Goal: Task Accomplishment & Management: Manage account settings

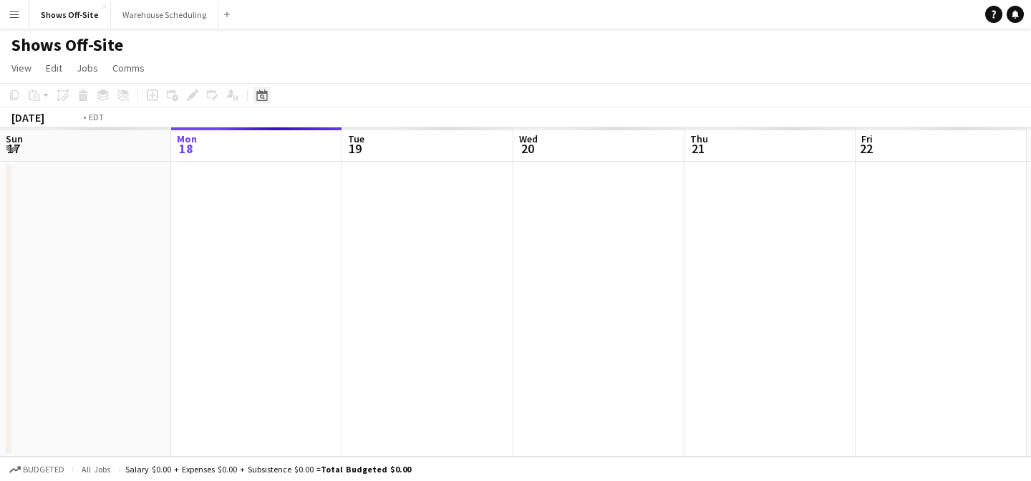
scroll to position [0, 492]
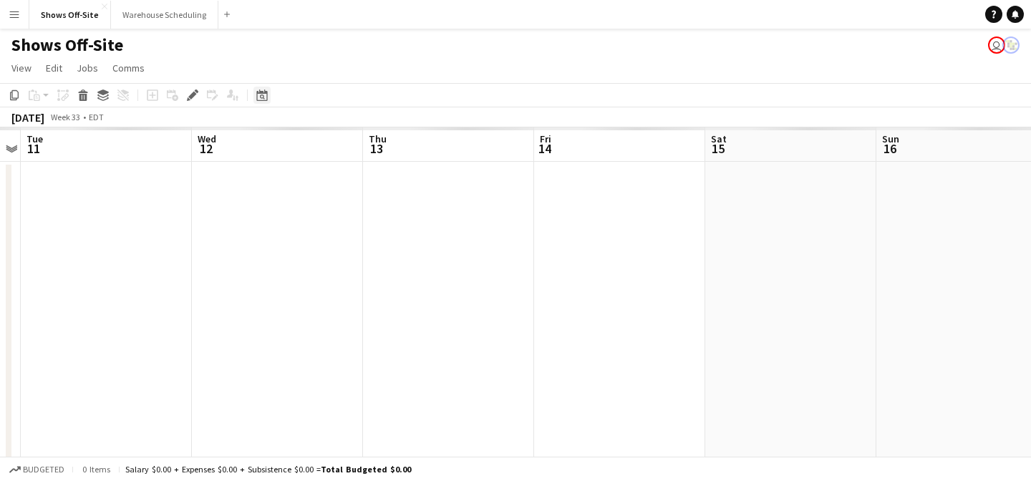
click at [263, 94] on icon "Date picker" at bounding box center [261, 94] width 11 height 11
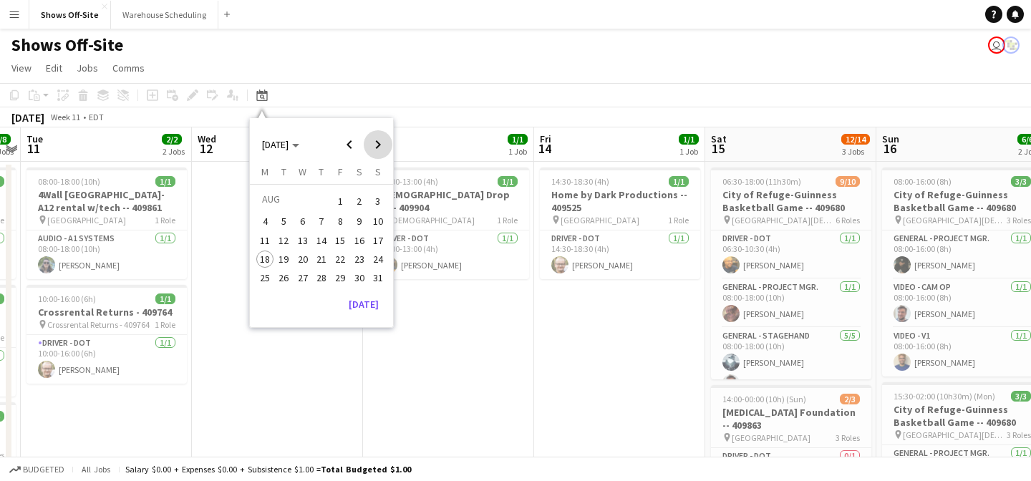
click at [375, 143] on span "Next month" at bounding box center [378, 144] width 29 height 29
click at [266, 234] on span "8" at bounding box center [264, 236] width 17 height 17
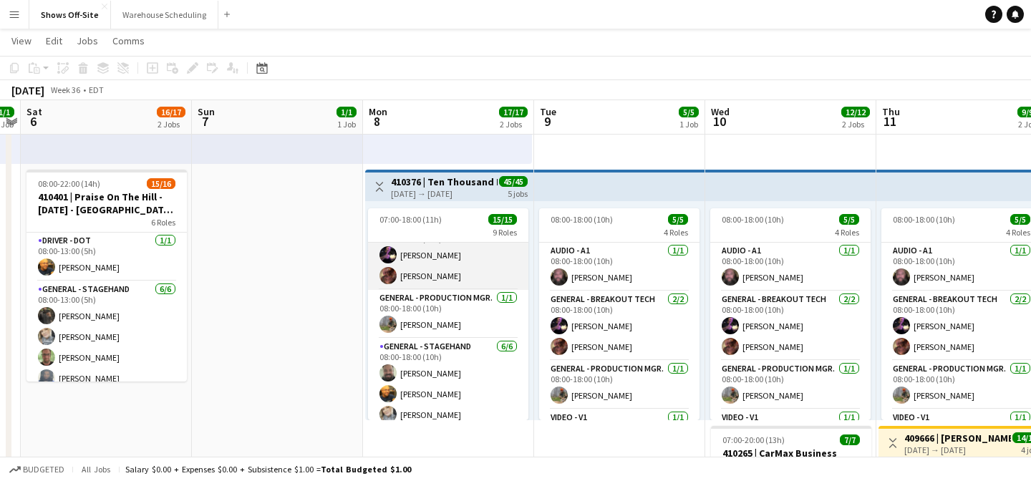
scroll to position [0, 0]
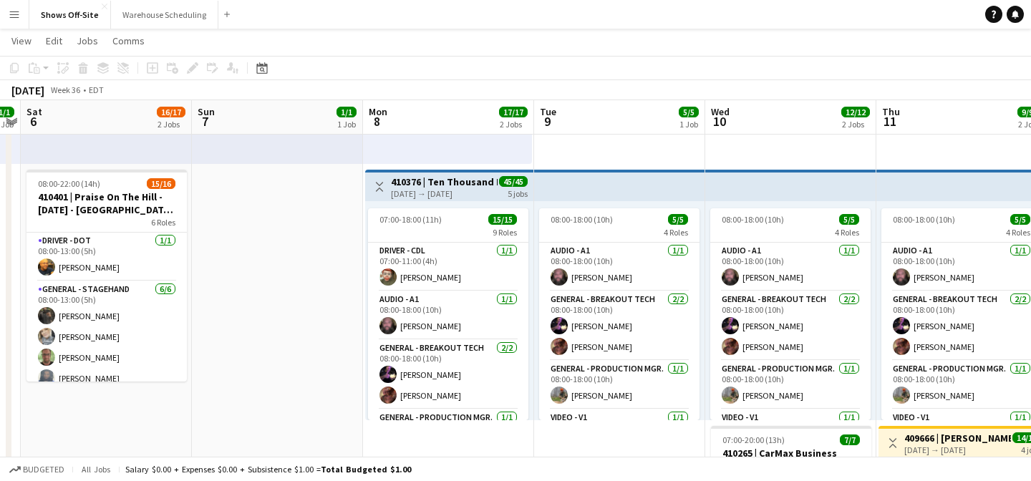
click at [405, 183] on h3 "410376 | Ten Thousand Hours - [GEOGRAPHIC_DATA] 2025" at bounding box center [444, 181] width 107 height 13
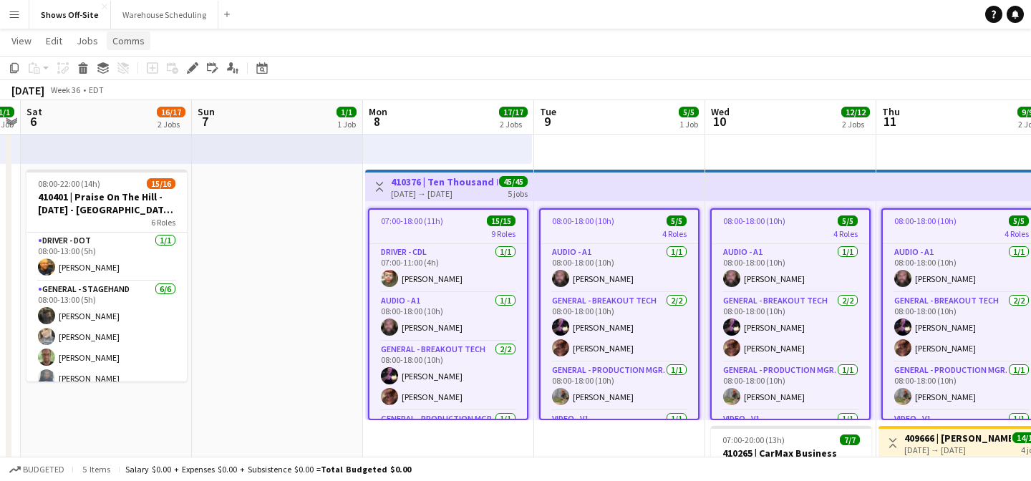
click at [122, 39] on span "Comms" at bounding box center [128, 40] width 32 height 13
click at [137, 74] on span "Notify confirmed crew" at bounding box center [165, 71] width 96 height 13
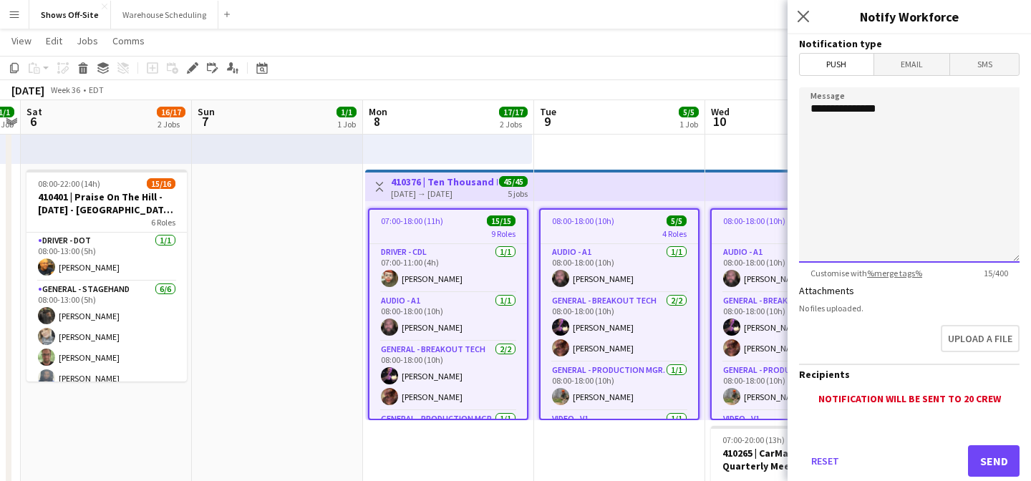
click at [866, 147] on textarea "**********" at bounding box center [909, 174] width 220 height 175
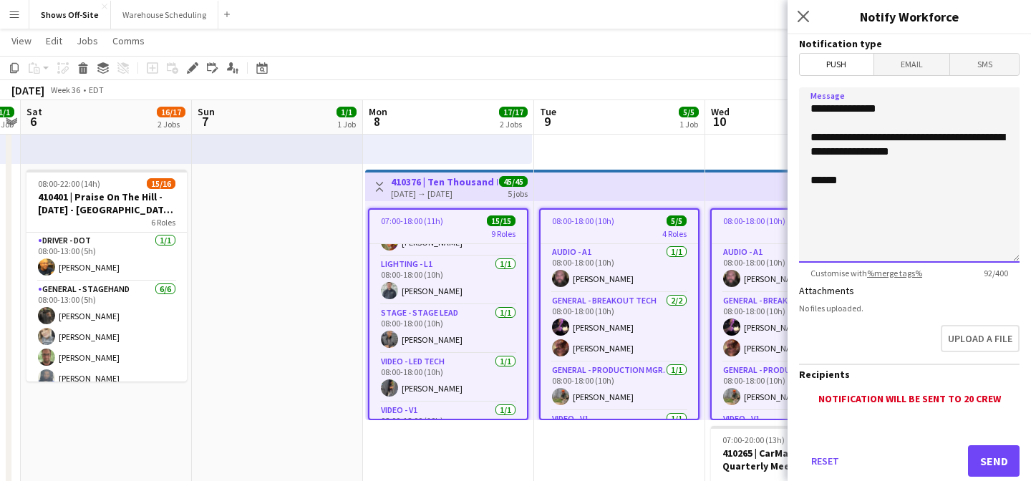
scroll to position [356, 0]
type textarea "**********"
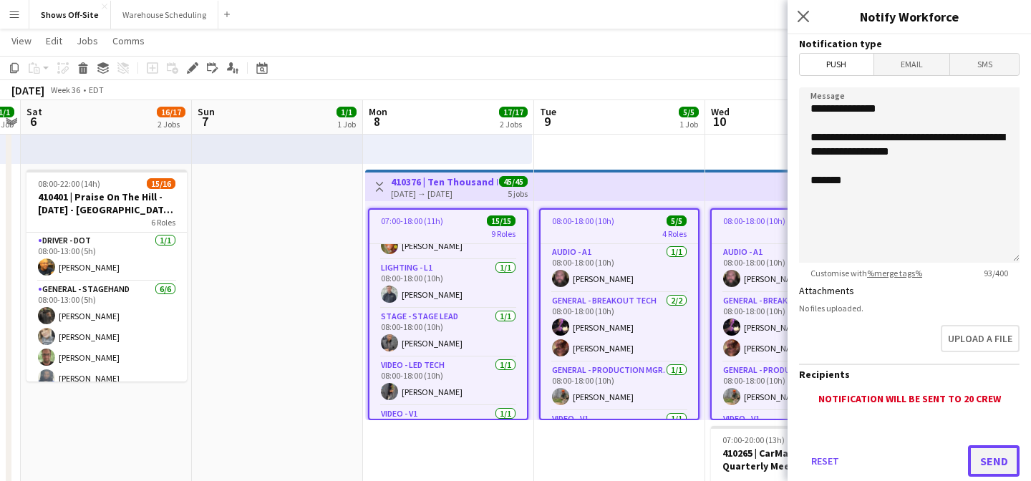
click at [981, 454] on button "Send" at bounding box center [994, 460] width 52 height 31
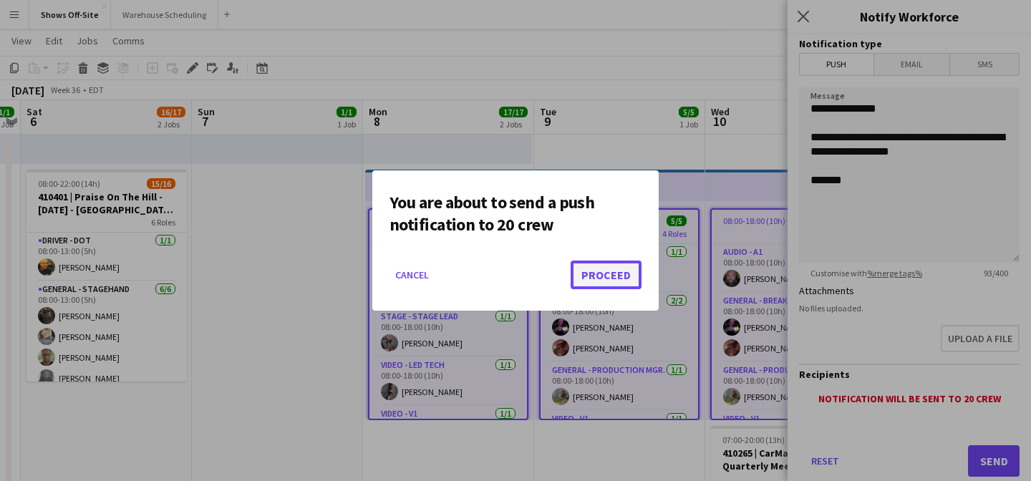
click at [609, 277] on button "Proceed" at bounding box center [605, 275] width 71 height 29
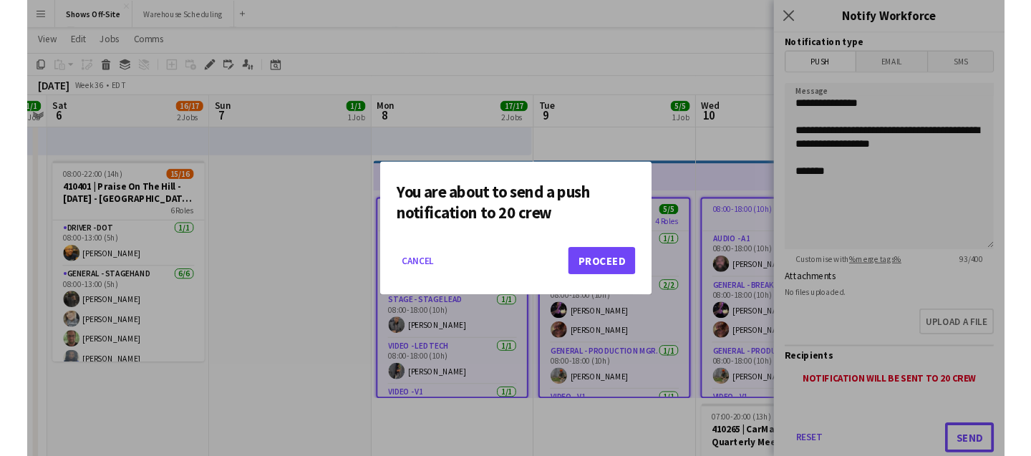
scroll to position [253, 0]
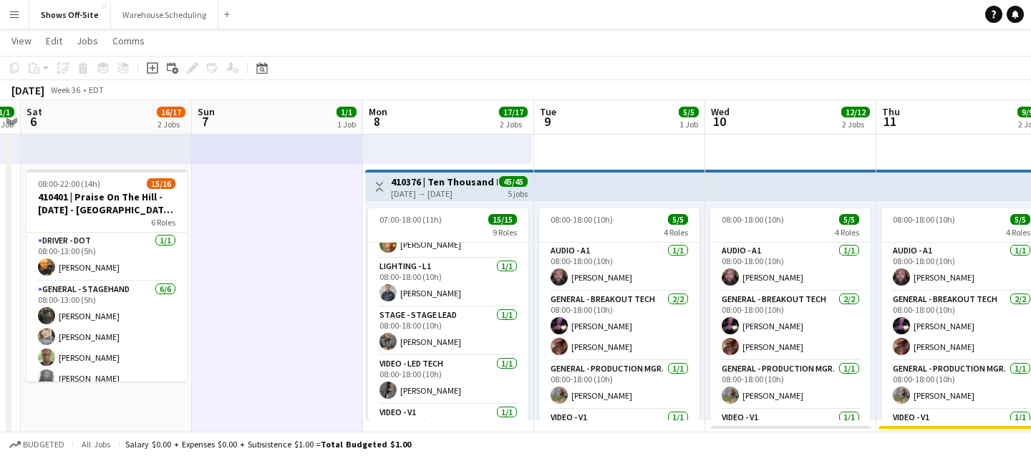
click at [14, 20] on button "Menu" at bounding box center [14, 14] width 29 height 29
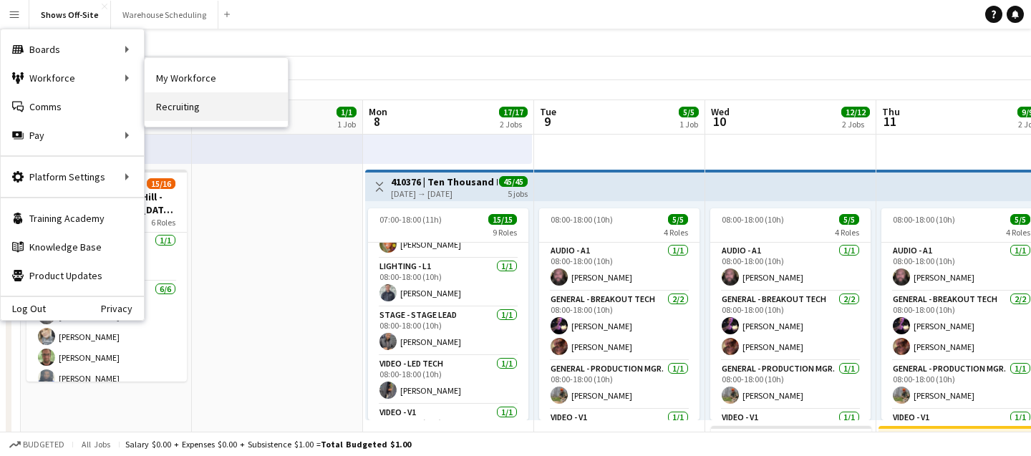
click at [223, 105] on link "Recruiting" at bounding box center [216, 106] width 143 height 29
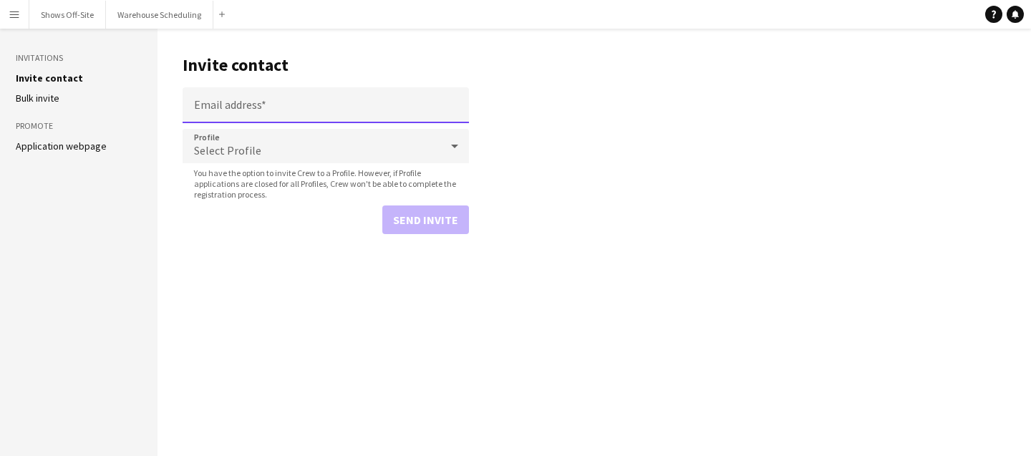
click at [268, 89] on input "Email address" at bounding box center [326, 105] width 286 height 36
paste input "**********"
type input "**********"
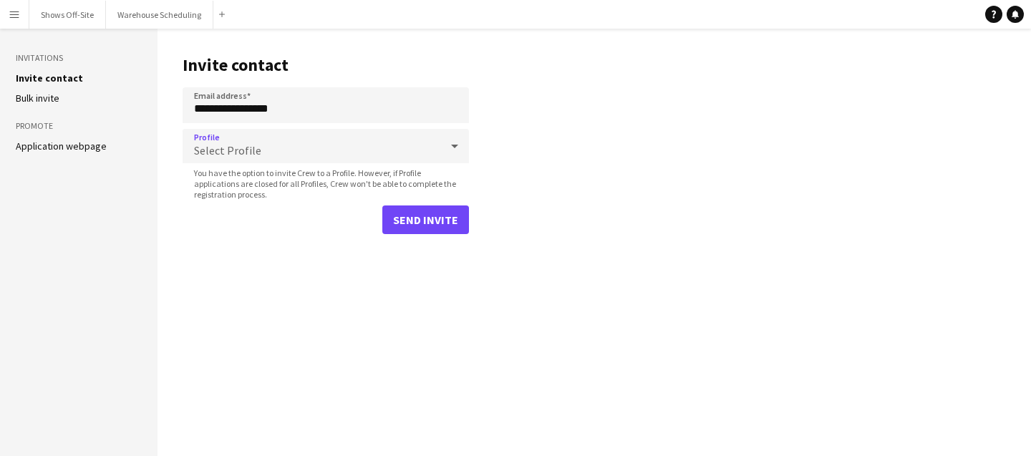
click at [278, 140] on div "Select Profile" at bounding box center [312, 146] width 258 height 34
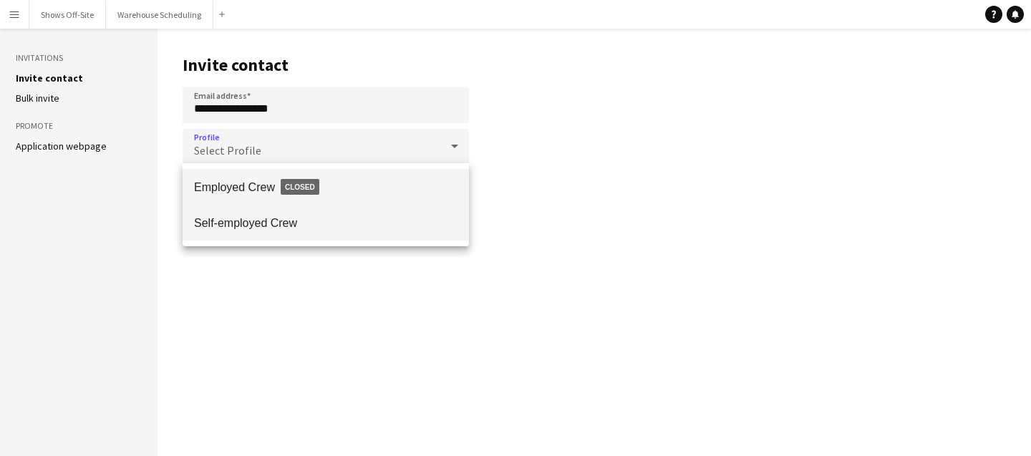
click at [275, 213] on mat-option "Self-employed Crew" at bounding box center [326, 223] width 286 height 36
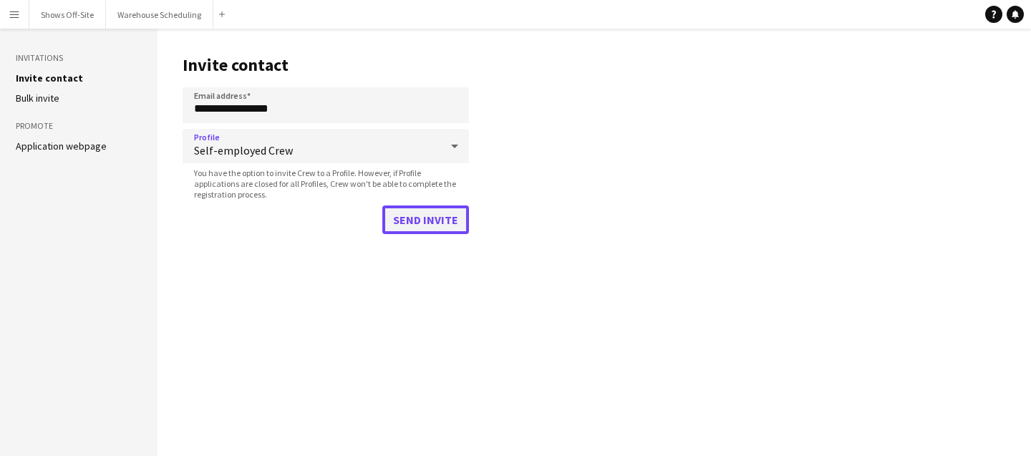
click at [416, 214] on button "Send invite" at bounding box center [425, 219] width 87 height 29
